Goal: Task Accomplishment & Management: Use online tool/utility

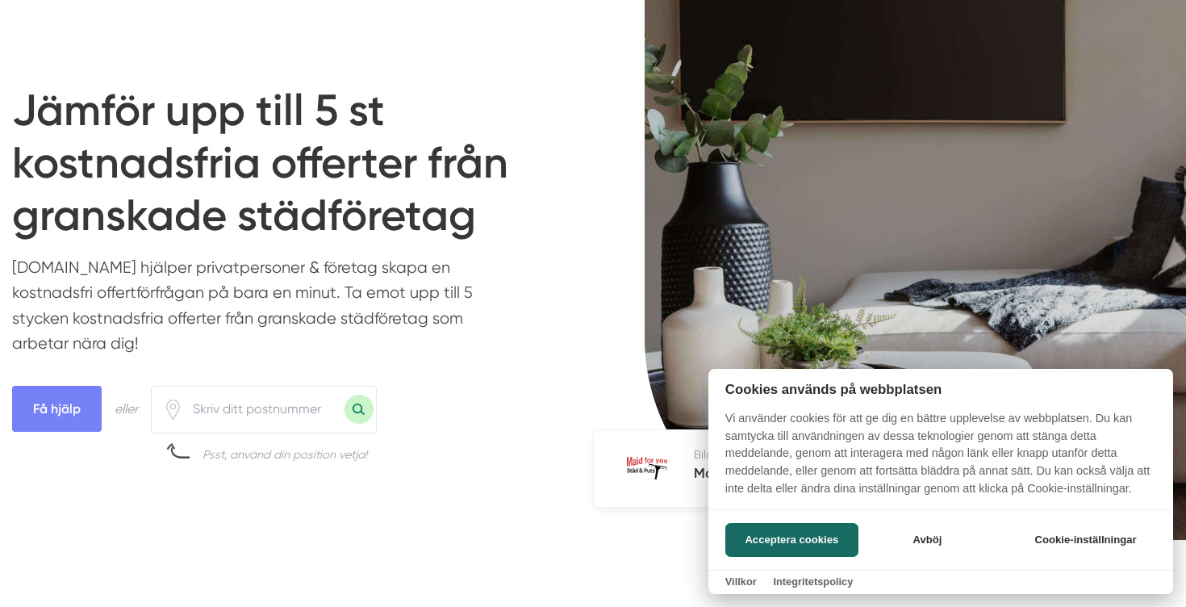
scroll to position [269, 0]
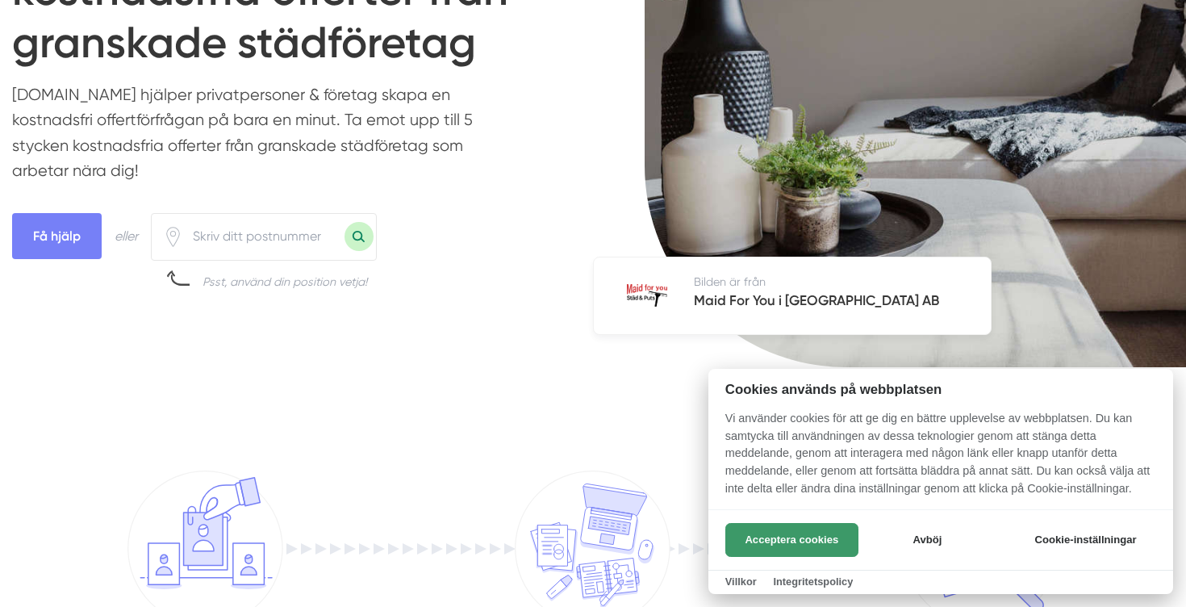
click at [770, 536] on button "Acceptera cookies" at bounding box center [791, 540] width 133 height 34
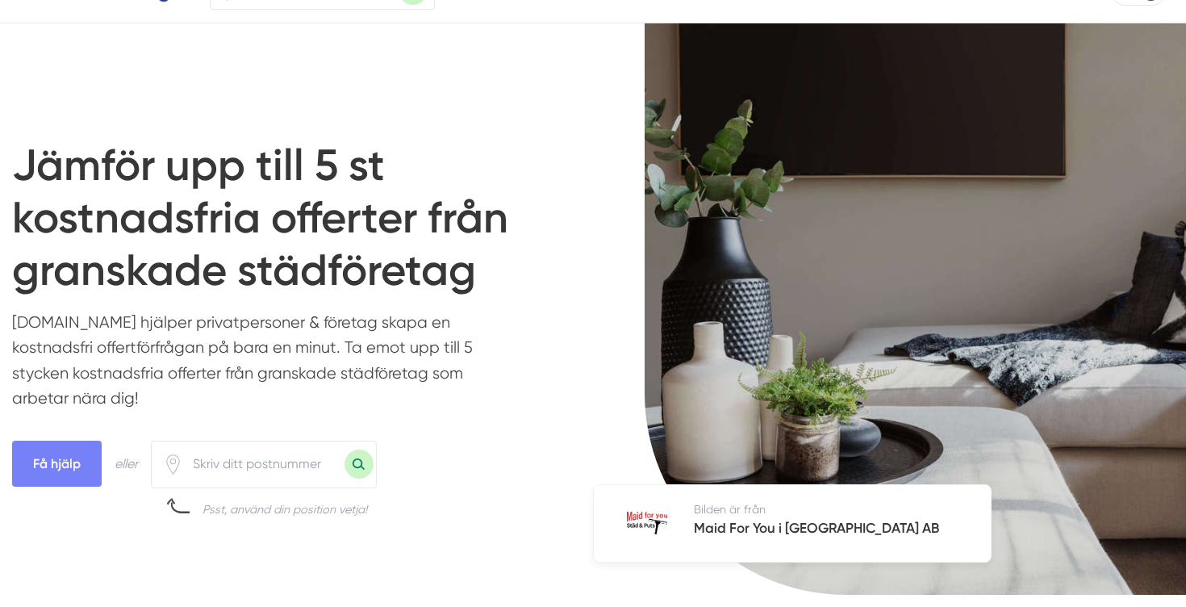
scroll to position [0, 0]
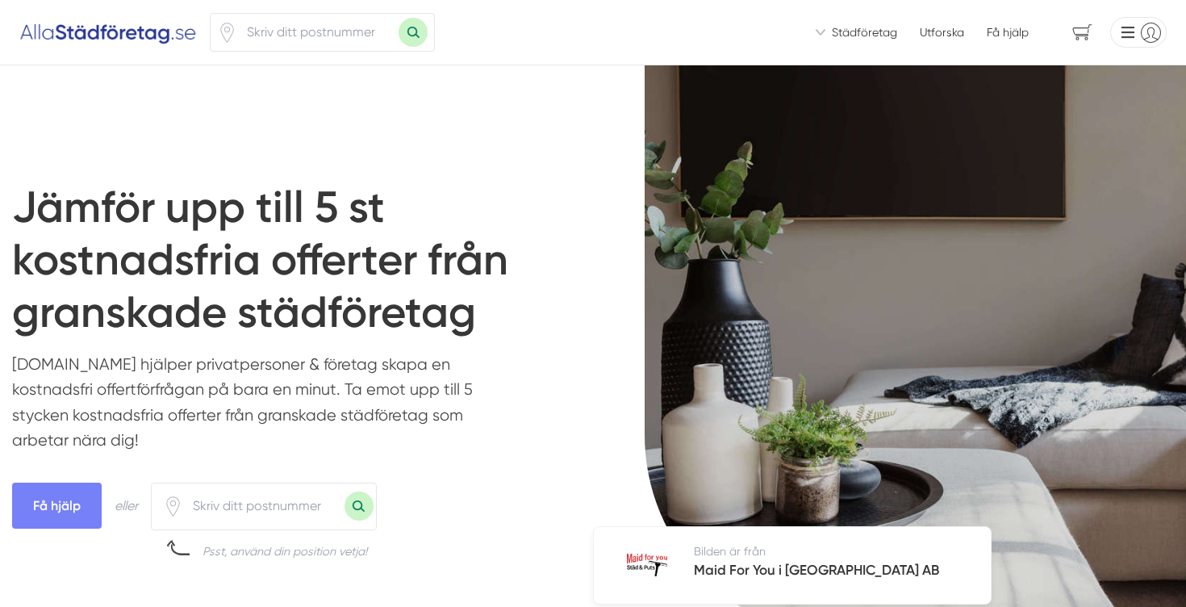
click at [672, 33] on div "Vi ser till att du snabbt får offerter från seriösa städfirmor! Vi introducerar…" at bounding box center [593, 32] width 1186 height 65
click at [562, 45] on div "Vi ser till att du snabbt får offerter från seriösa städfirmor! Vi introducerar…" at bounding box center [593, 32] width 1186 height 65
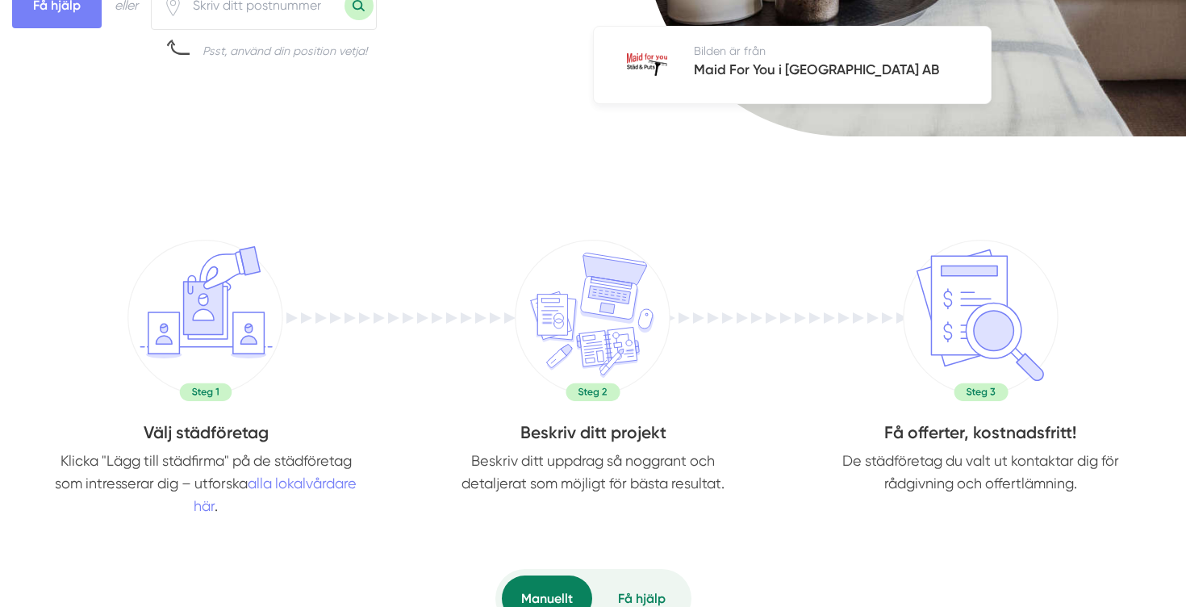
scroll to position [674, 0]
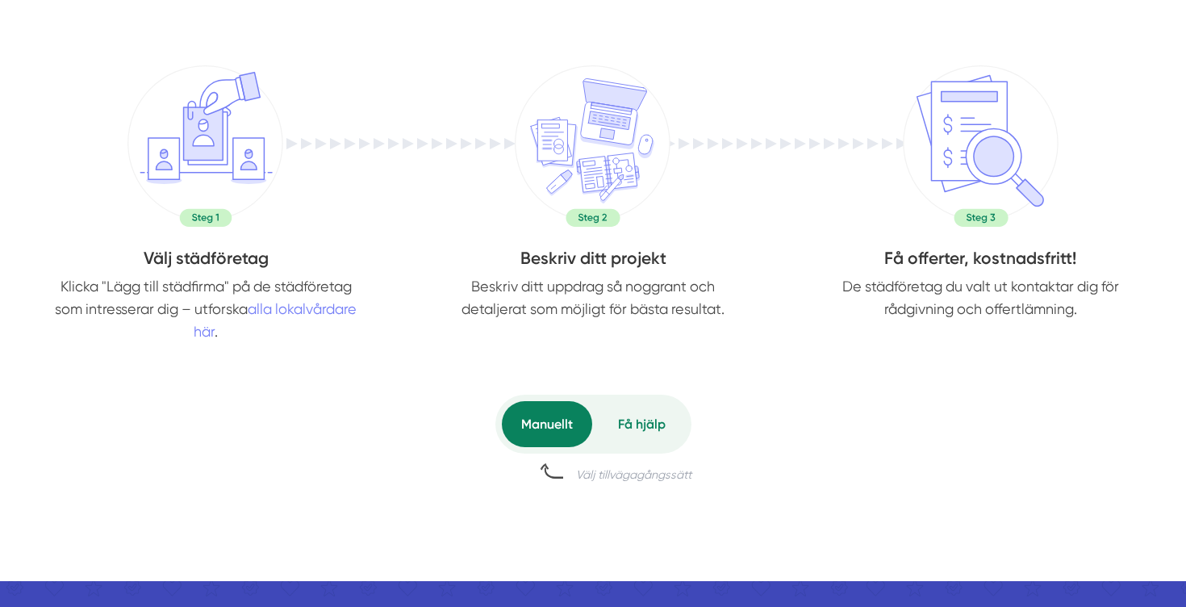
click at [403, 351] on div "Välj städföretag Klicka "Lägg till städfirma" på de städföretag som intresserar…" at bounding box center [593, 300] width 1162 height 546
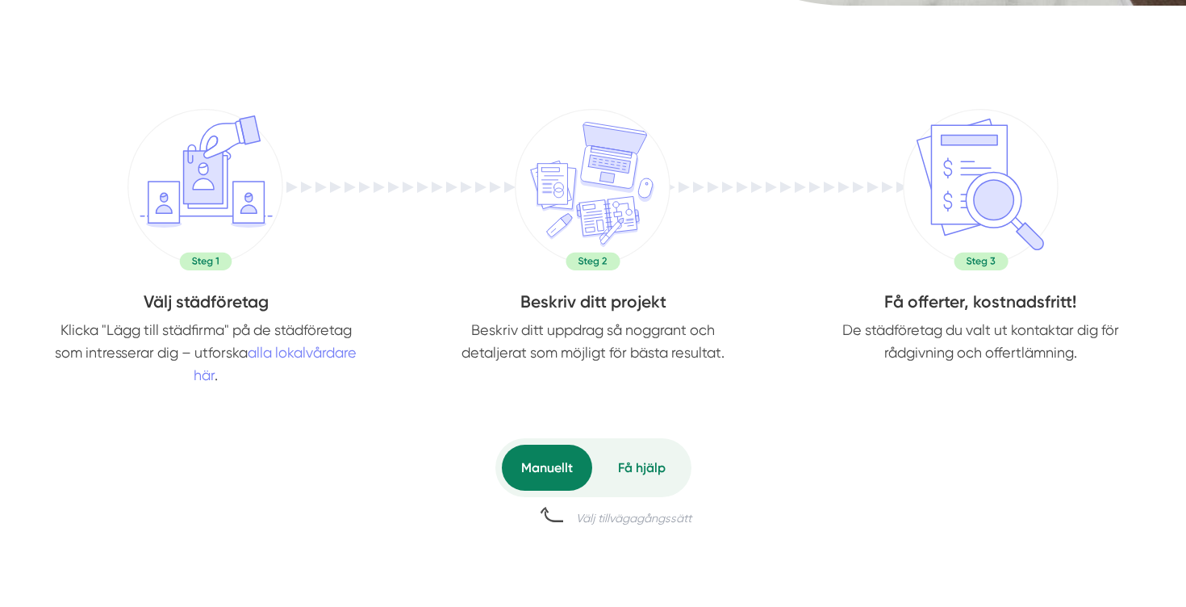
scroll to position [624, 0]
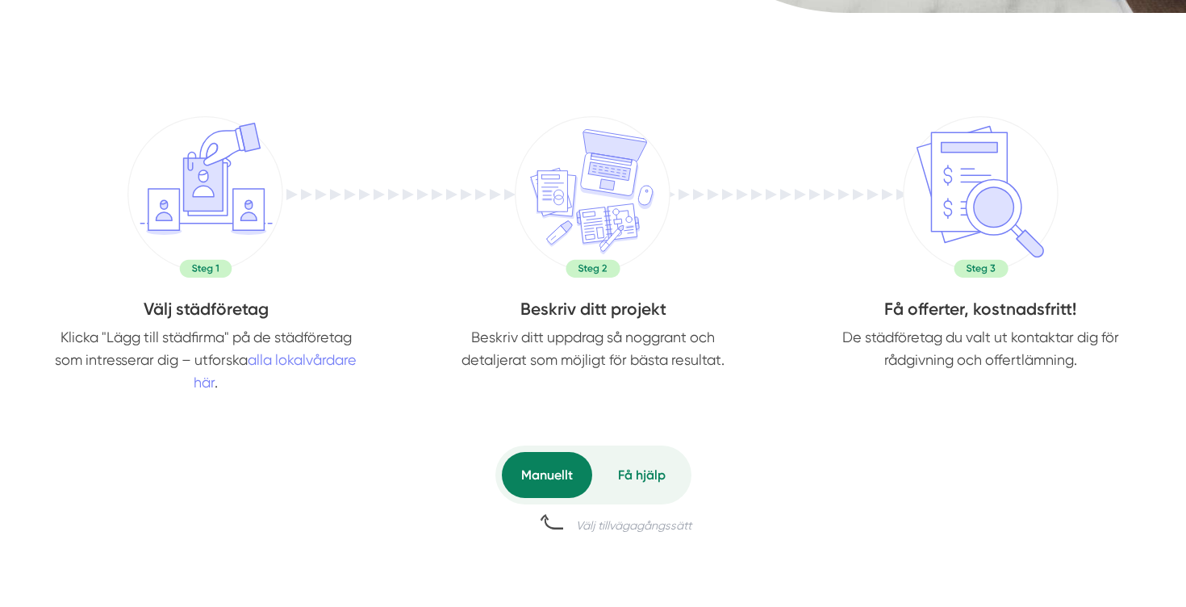
click at [390, 303] on h4 "Välj städföretag" at bounding box center [205, 311] width 387 height 29
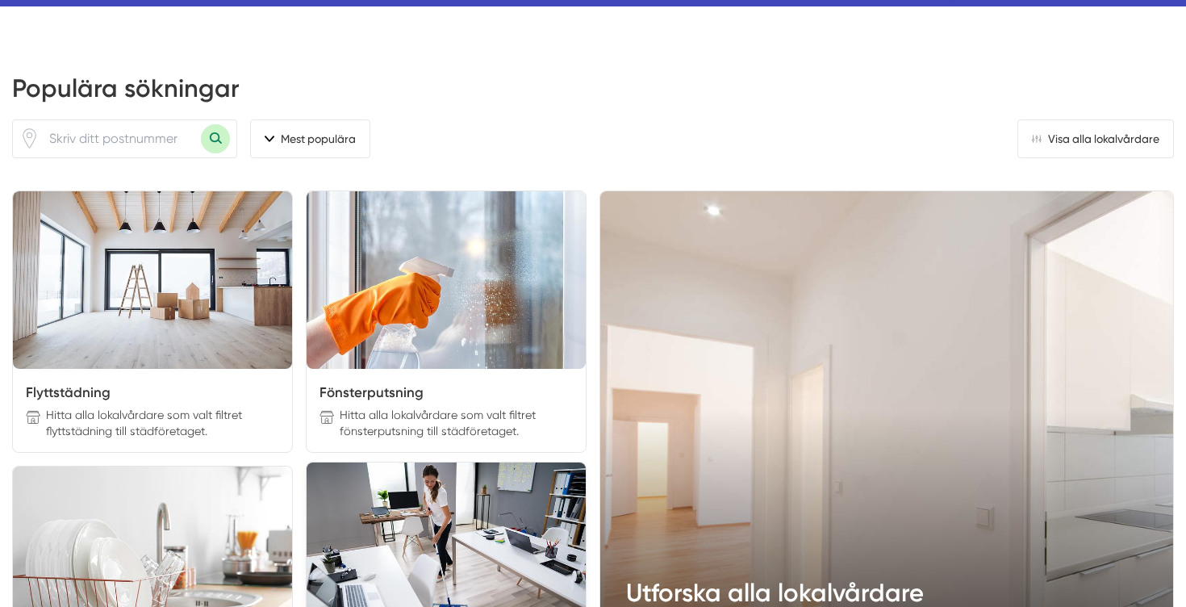
scroll to position [1612, 0]
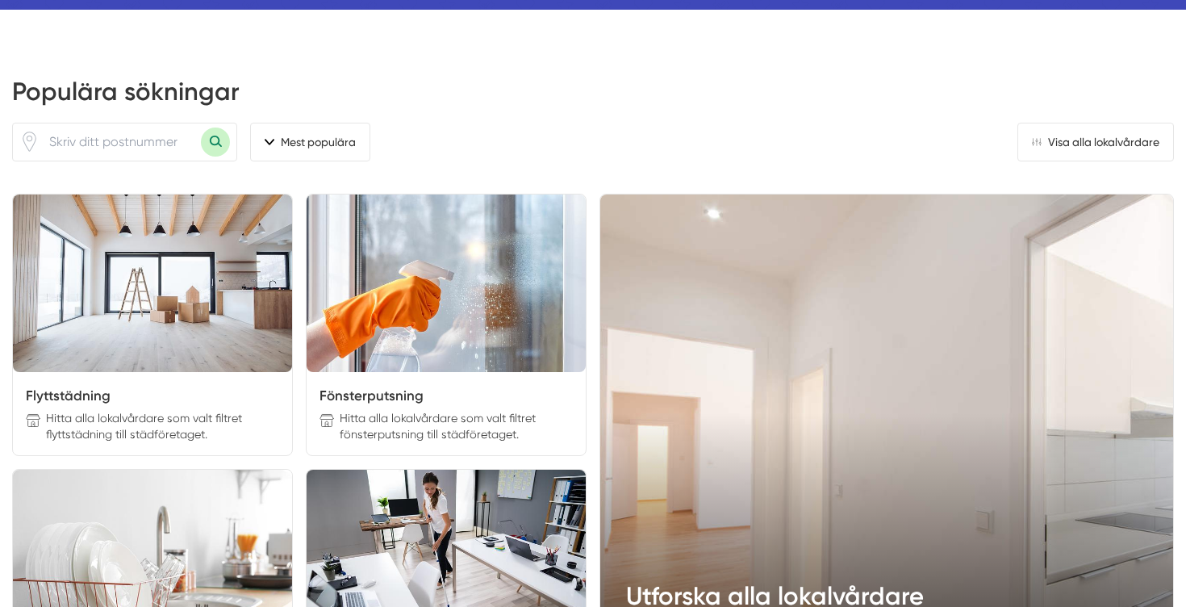
click at [427, 111] on h2 "Populära sökningar" at bounding box center [593, 98] width 1162 height 48
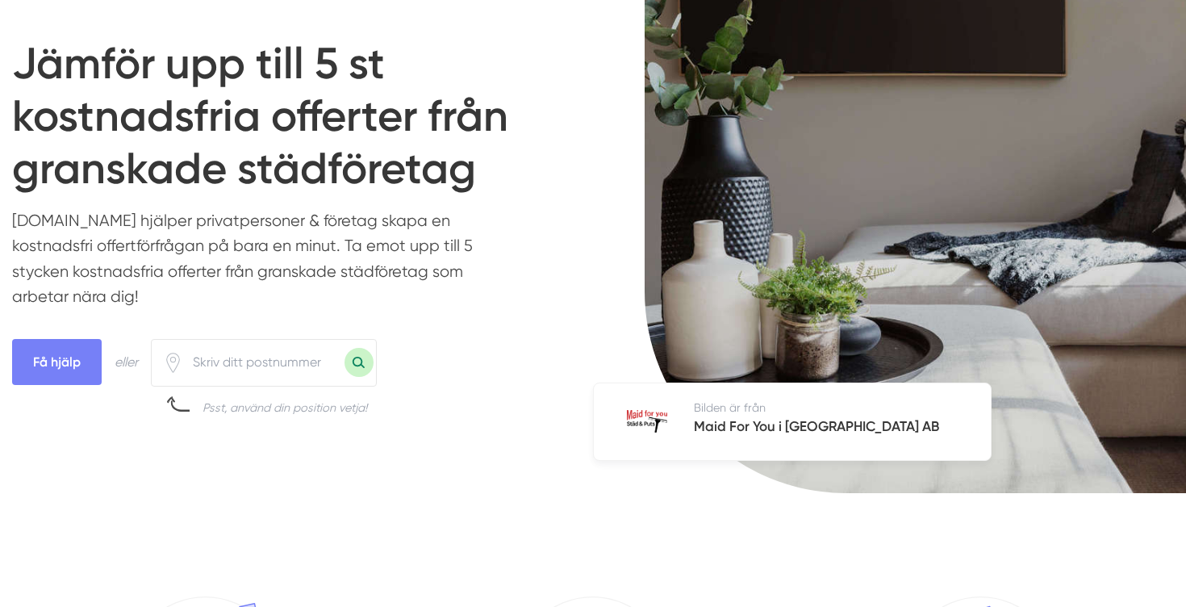
scroll to position [0, 0]
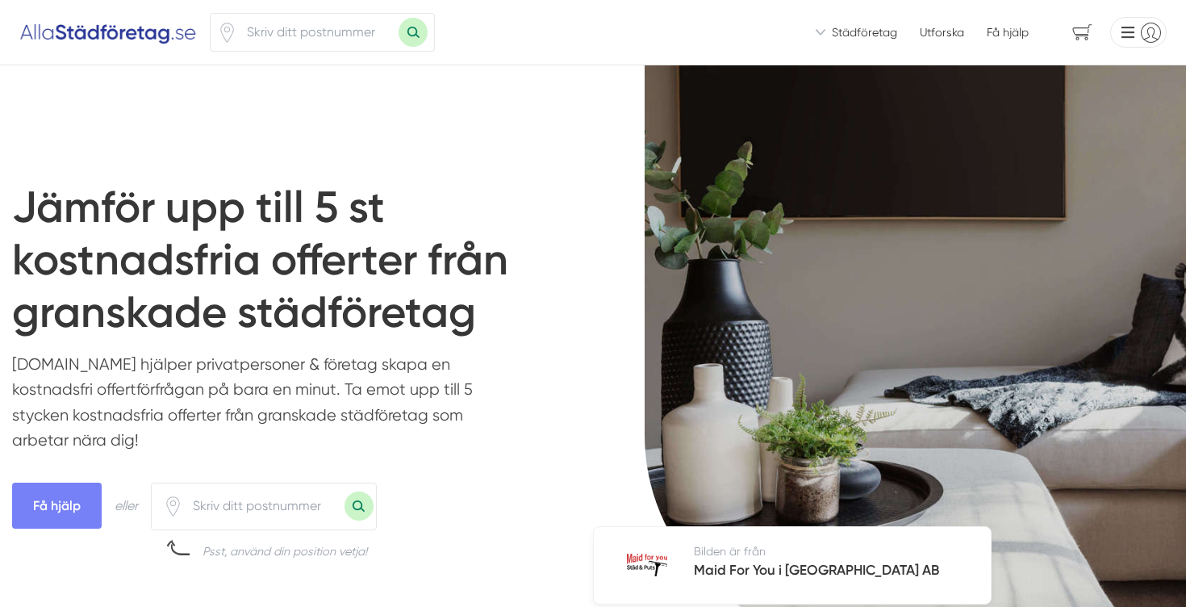
click at [528, 44] on div "Vi ser till att du snabbt får offerter från seriösa städfirmor! Vi introducerar…" at bounding box center [593, 32] width 1186 height 65
click at [733, 35] on div "Vi ser till att du snabbt får offerter från seriösa städfirmor! Vi introducerar…" at bounding box center [593, 32] width 1186 height 65
click at [248, 501] on input "number" at bounding box center [263, 505] width 161 height 37
type input "12242"
click at [344, 491] on button "Sök med postnummer" at bounding box center [358, 505] width 29 height 29
